Goal: Navigation & Orientation: Understand site structure

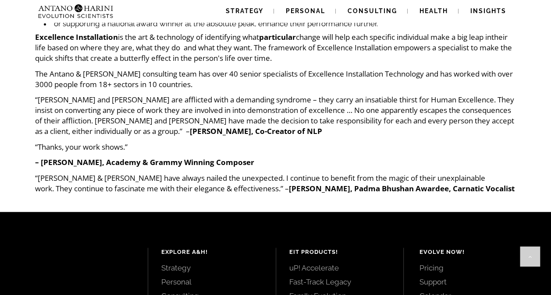
scroll to position [169, 0]
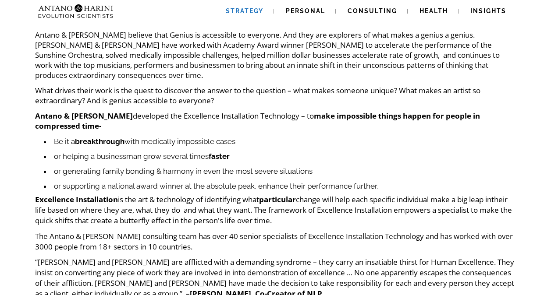
click at [233, 15] on link "Strategy" at bounding box center [244, 11] width 59 height 22
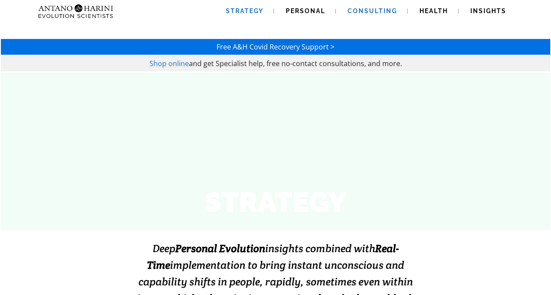
click at [382, 14] on span "Consulting" at bounding box center [372, 10] width 50 height 7
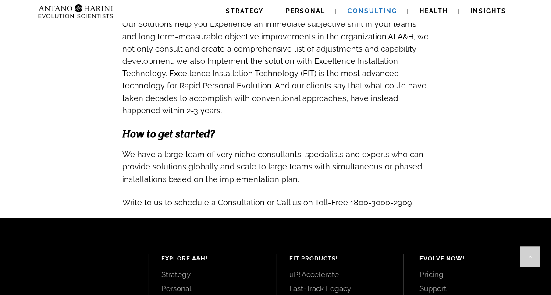
scroll to position [876, 0]
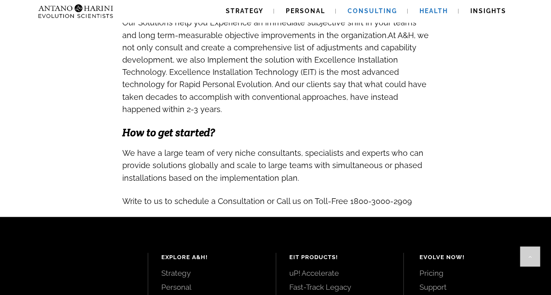
click at [421, 11] on span "Health" at bounding box center [433, 10] width 28 height 7
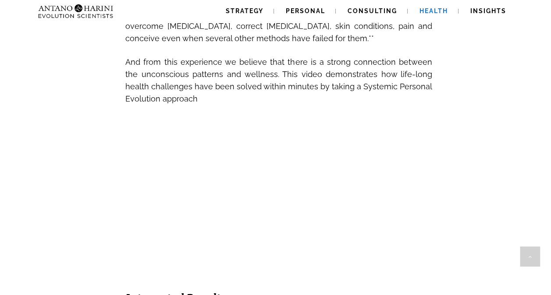
scroll to position [438, 0]
